Goal: Transaction & Acquisition: Download file/media

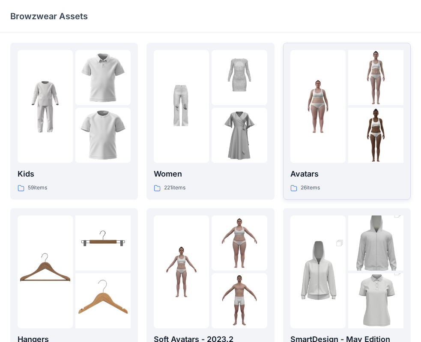
click at [329, 124] on img at bounding box center [317, 106] width 55 height 55
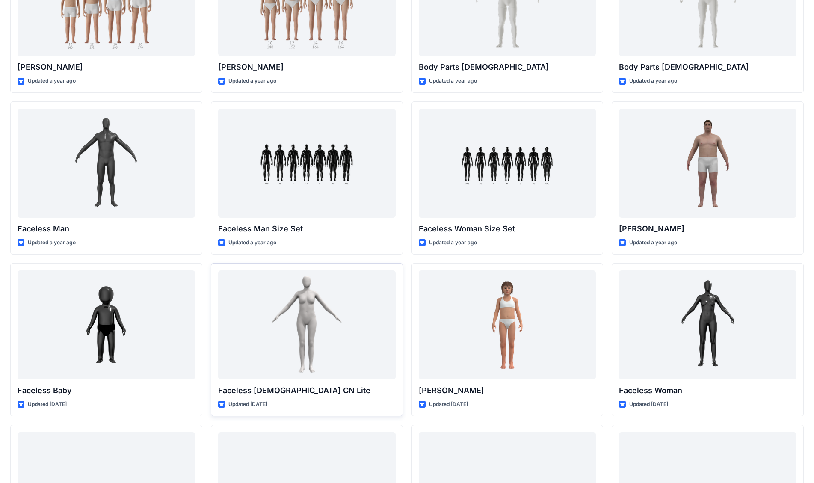
scroll to position [222, 0]
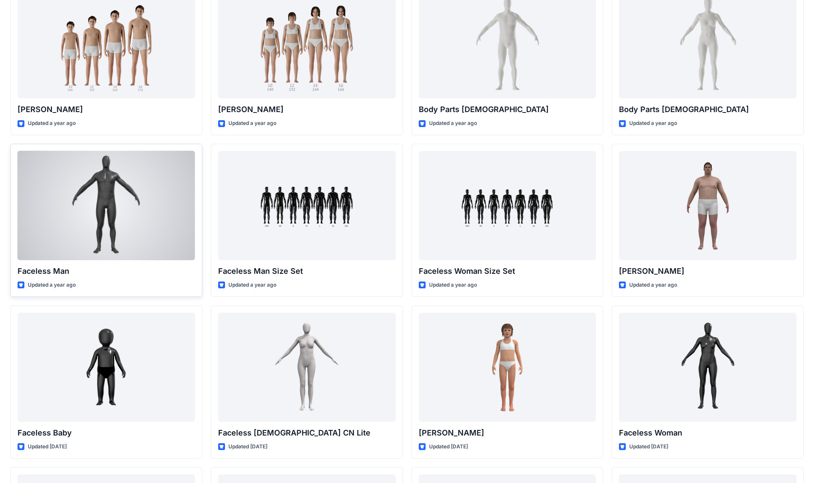
click at [99, 214] on div at bounding box center [107, 205] width 178 height 109
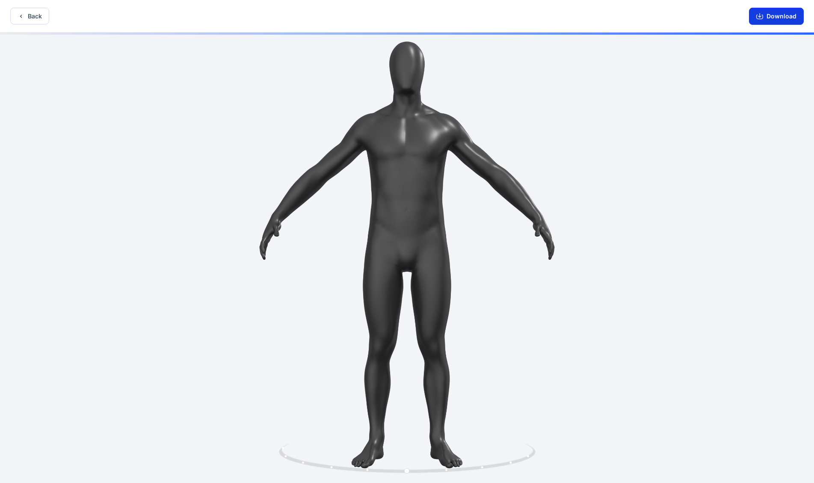
click at [427, 13] on button "Download" at bounding box center [776, 16] width 55 height 17
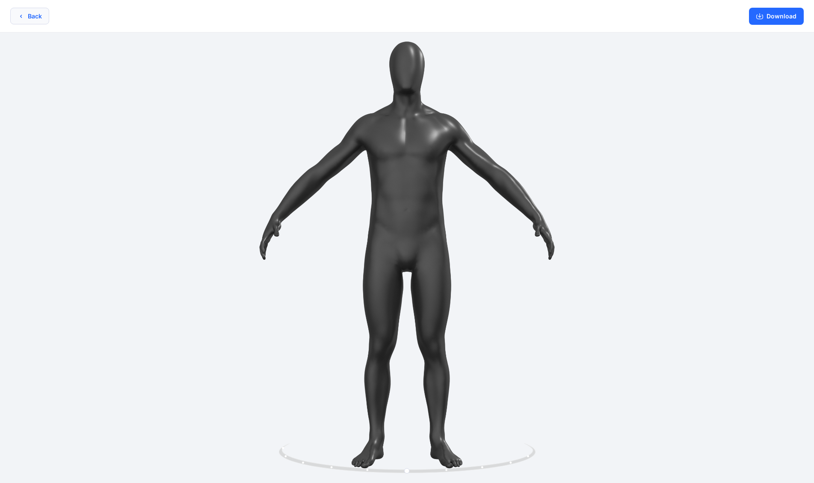
click at [45, 15] on button "Back" at bounding box center [29, 16] width 39 height 17
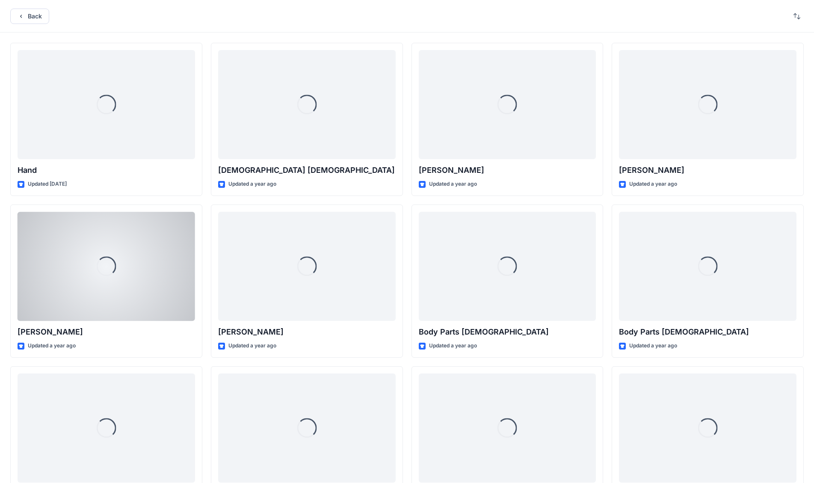
scroll to position [222, 0]
